Goal: Task Accomplishment & Management: Use online tool/utility

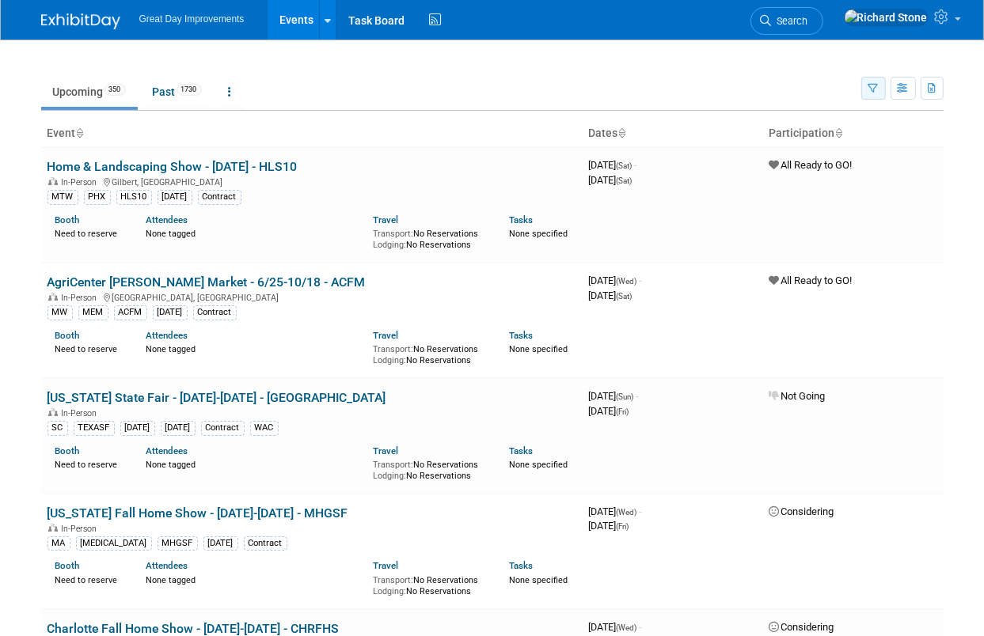
click at [866, 84] on button "button" at bounding box center [873, 88] width 25 height 23
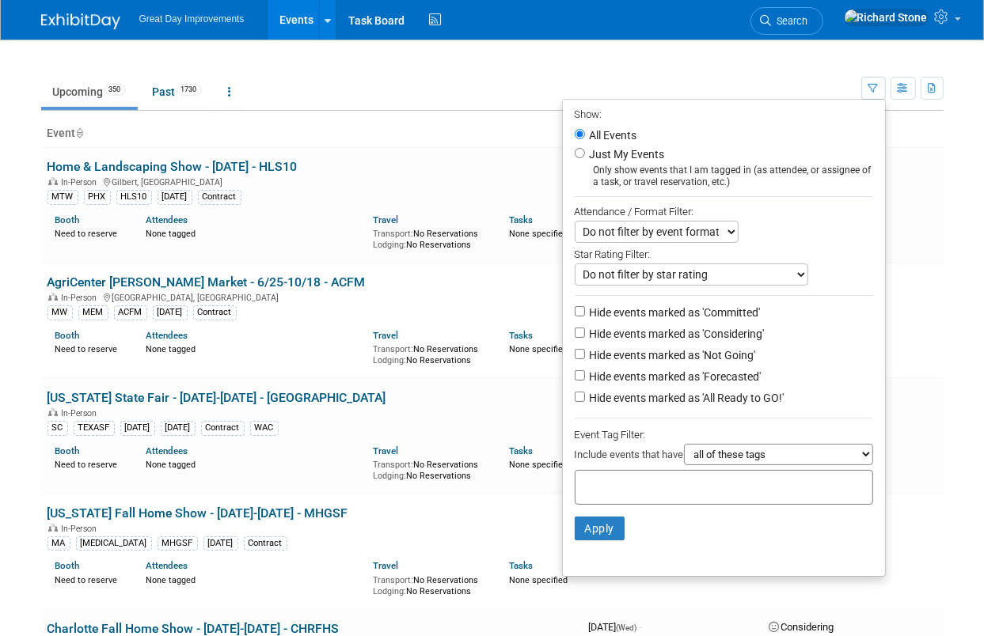
click at [620, 477] on input "text" at bounding box center [645, 485] width 127 height 16
type input "mt"
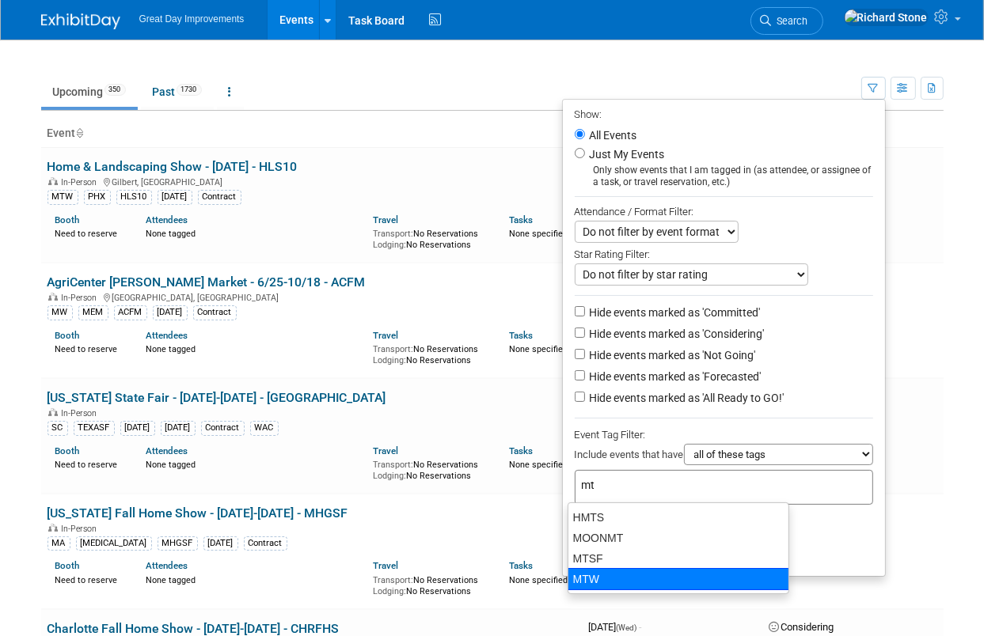
click at [604, 578] on div "MTW" at bounding box center [678, 579] width 222 height 22
type input "MTW"
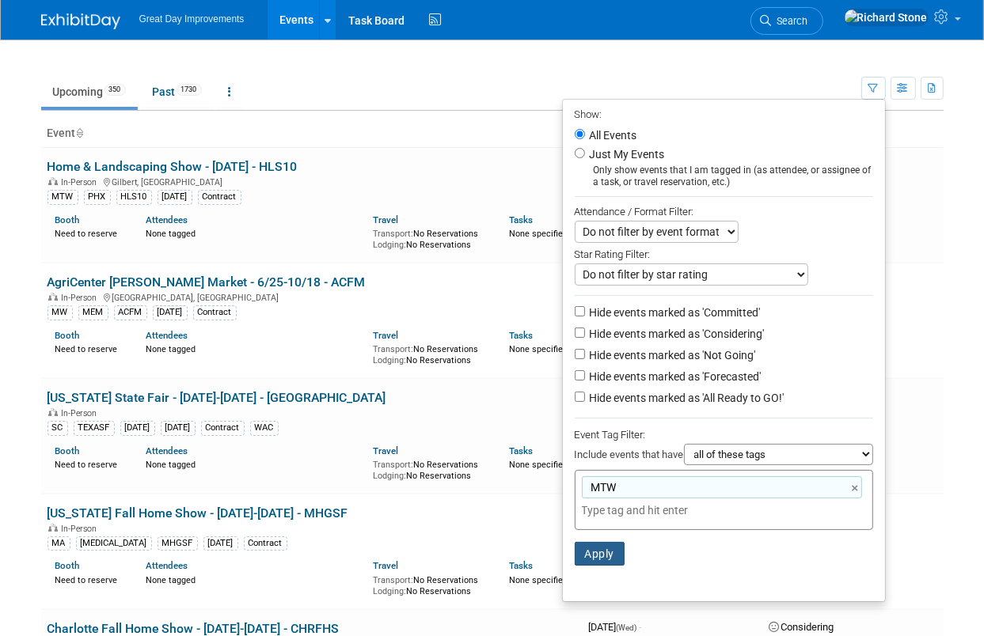
click at [605, 552] on button "Apply" at bounding box center [599, 554] width 51 height 24
